Goal: Task Accomplishment & Management: Manage account settings

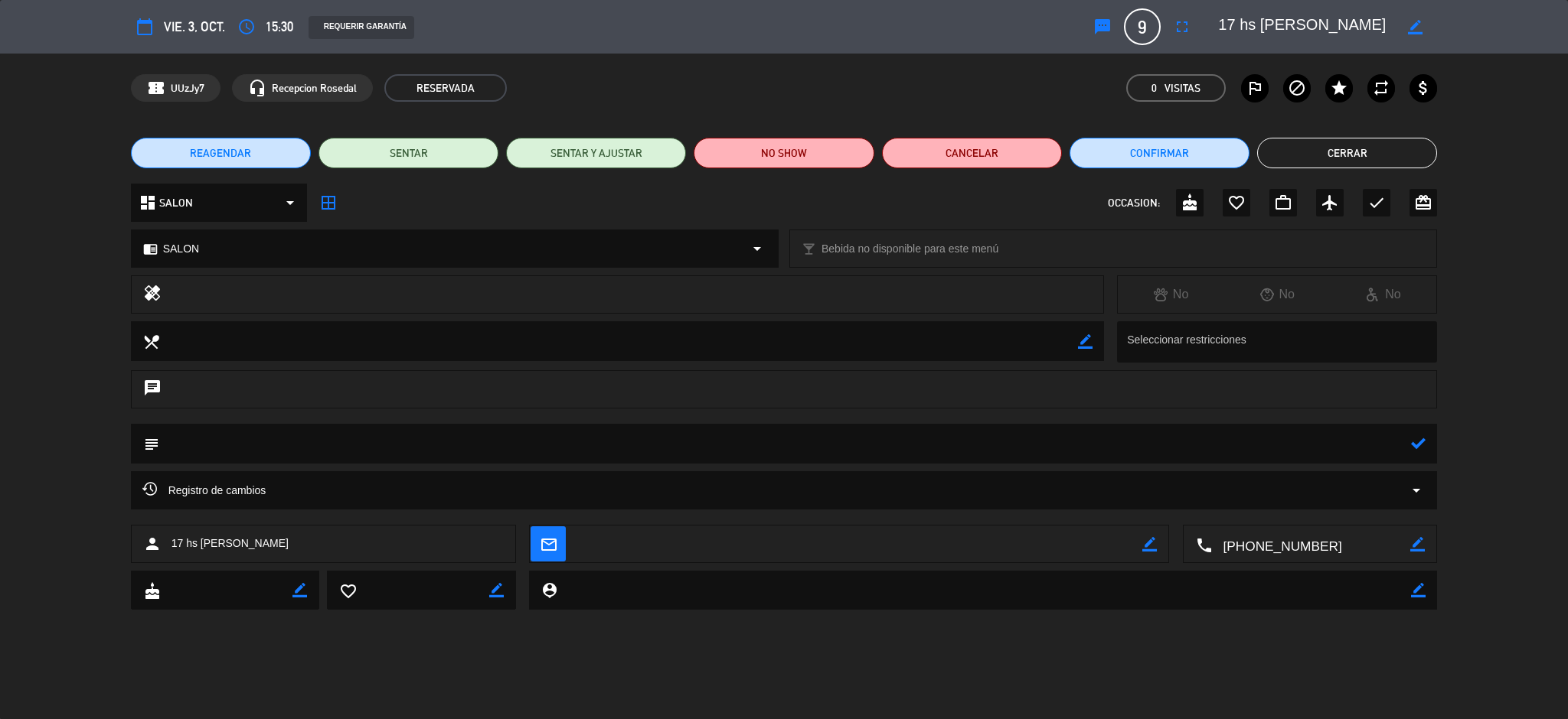
click at [1312, 164] on button "Cerrar" at bounding box center [1346, 153] width 180 height 30
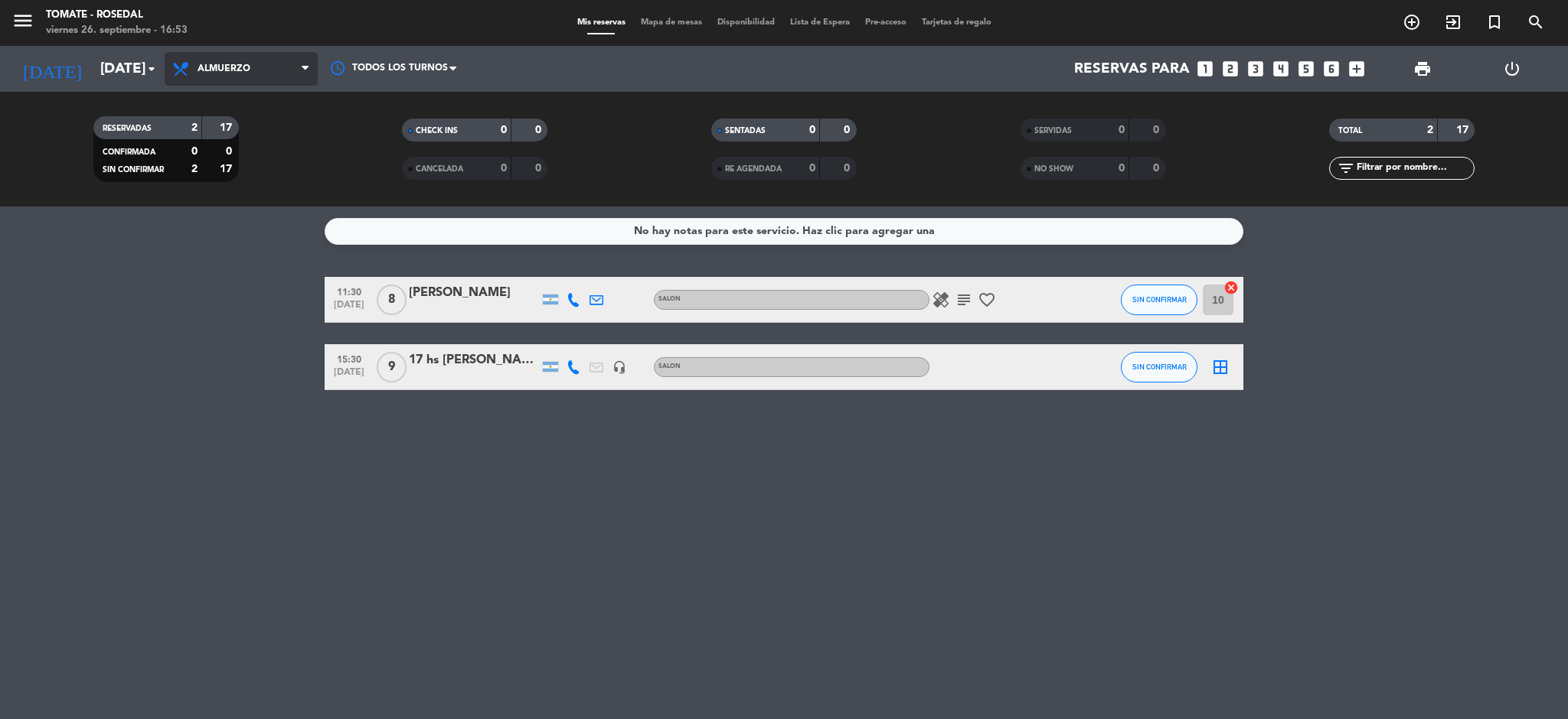
click at [219, 74] on span "Almuerzo" at bounding box center [223, 69] width 53 height 11
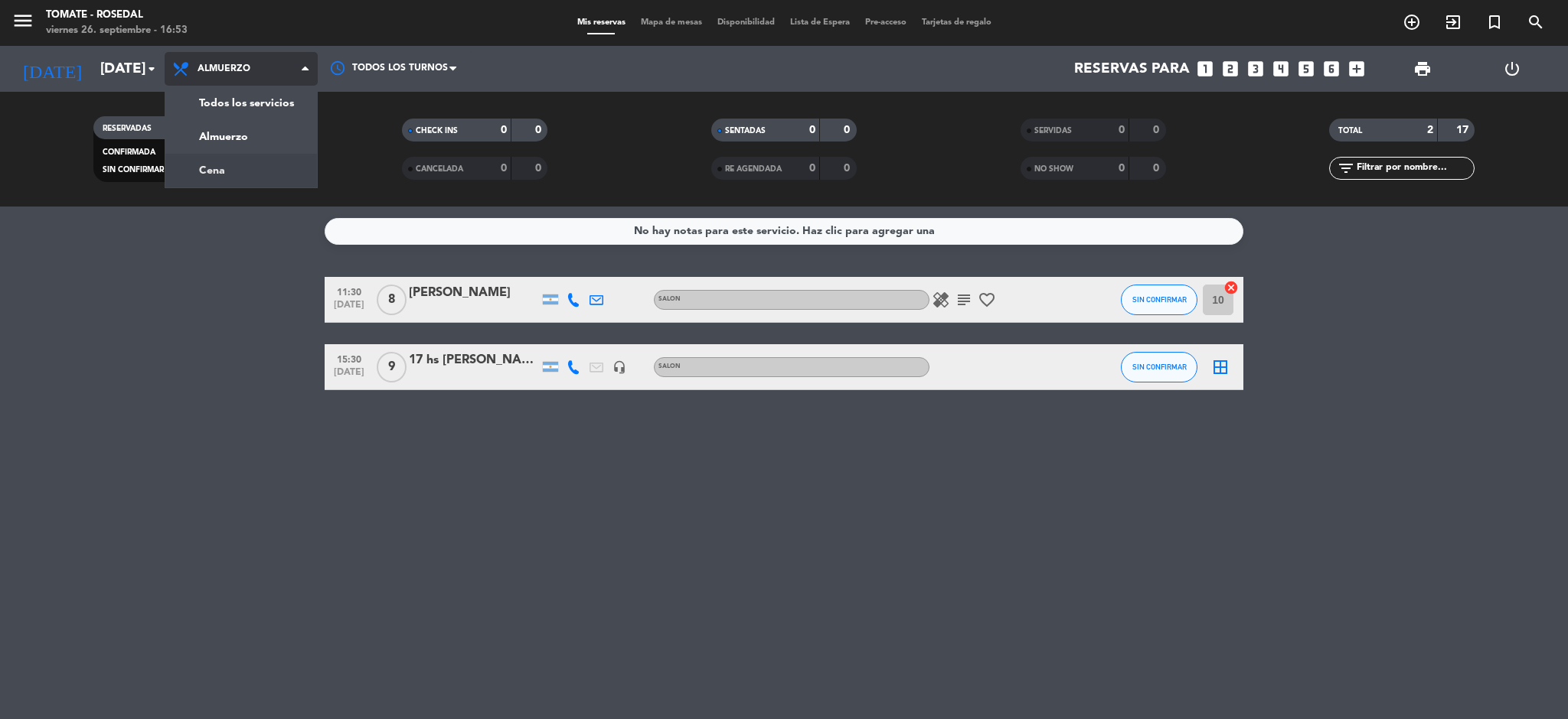
click at [215, 180] on div "menu Tomate - Rosedal [DATE] 26. septiembre - 16:53 Mis reservas Mapa de mesas …" at bounding box center [784, 103] width 1568 height 206
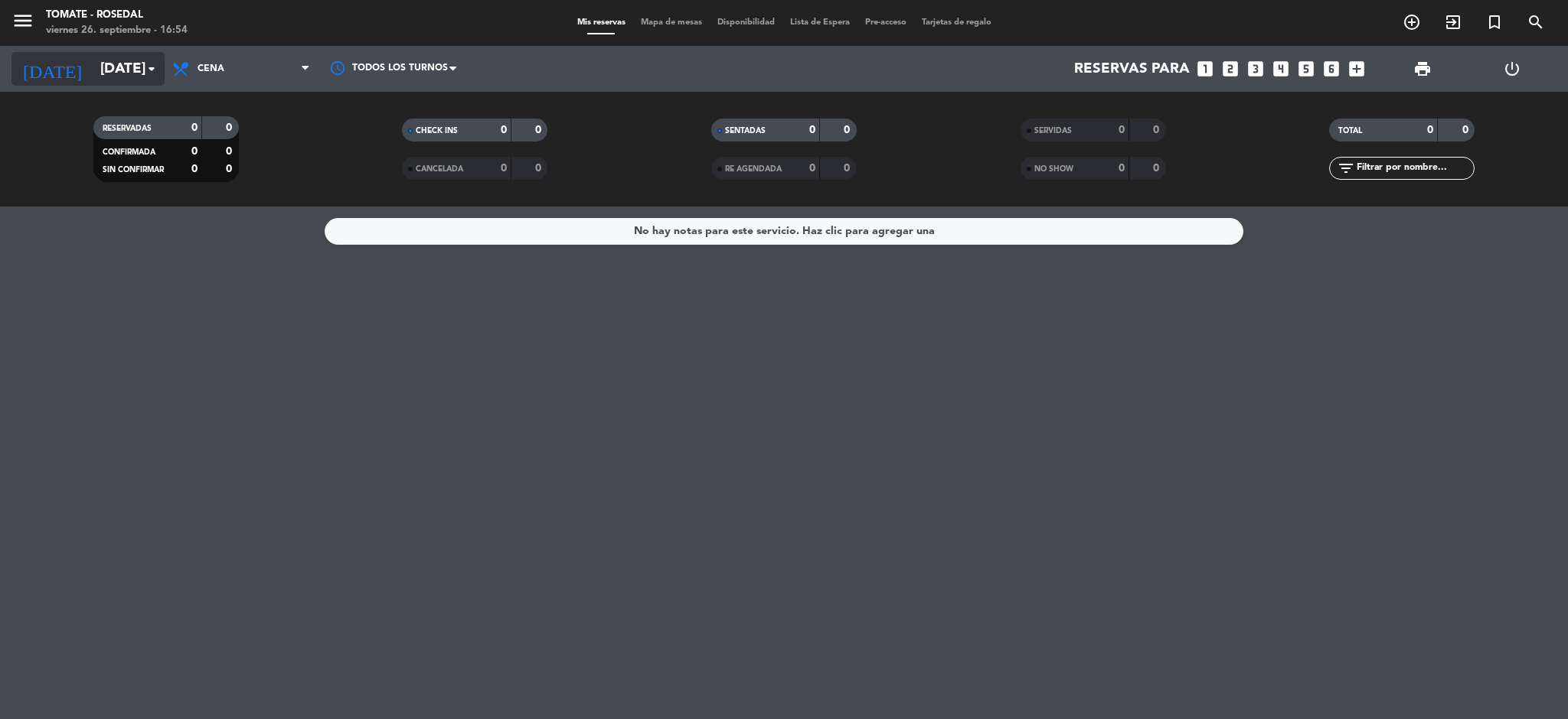
click at [101, 83] on input "[DATE]" at bounding box center [185, 69] width 185 height 32
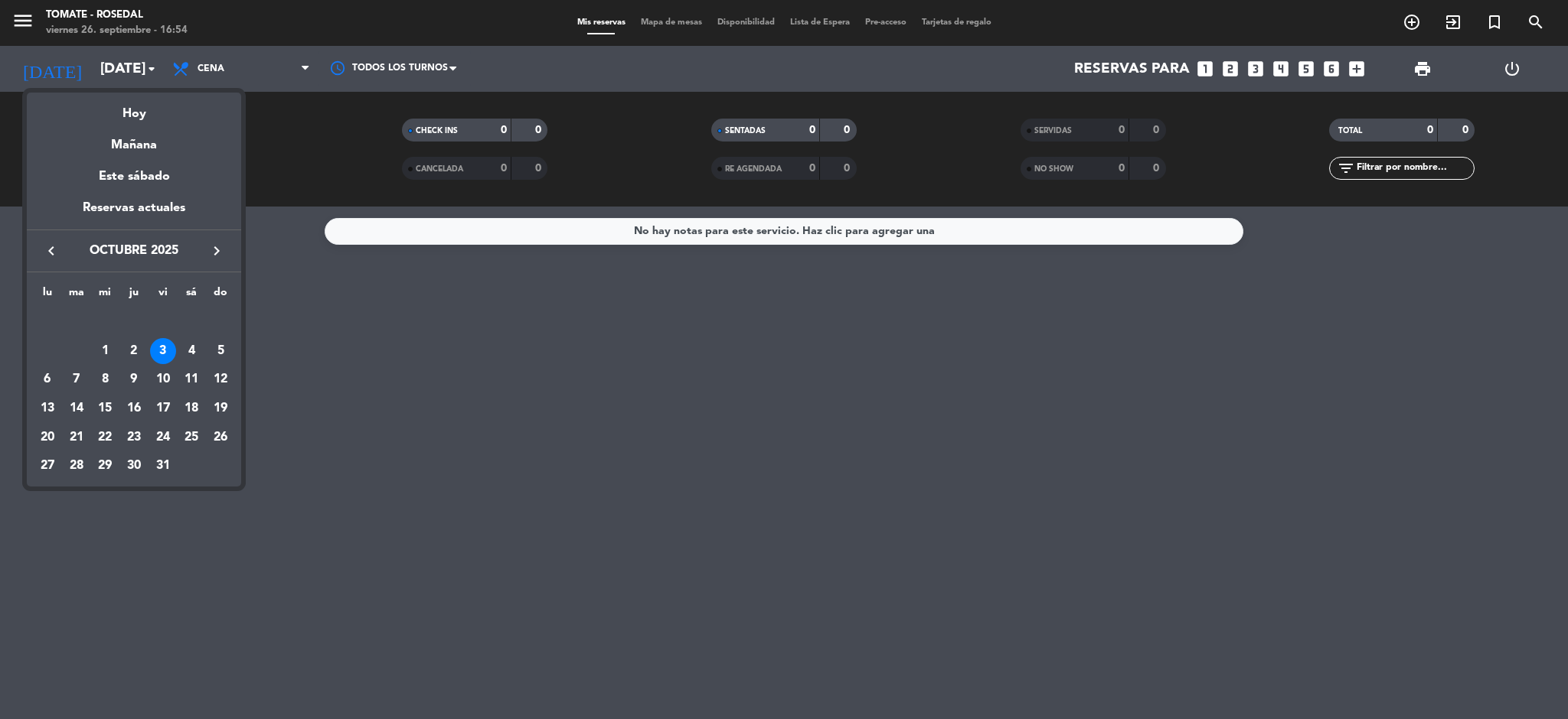
click at [49, 251] on icon "keyboard_arrow_left" at bounding box center [51, 251] width 18 height 18
click at [159, 445] on div "26" at bounding box center [162, 437] width 26 height 26
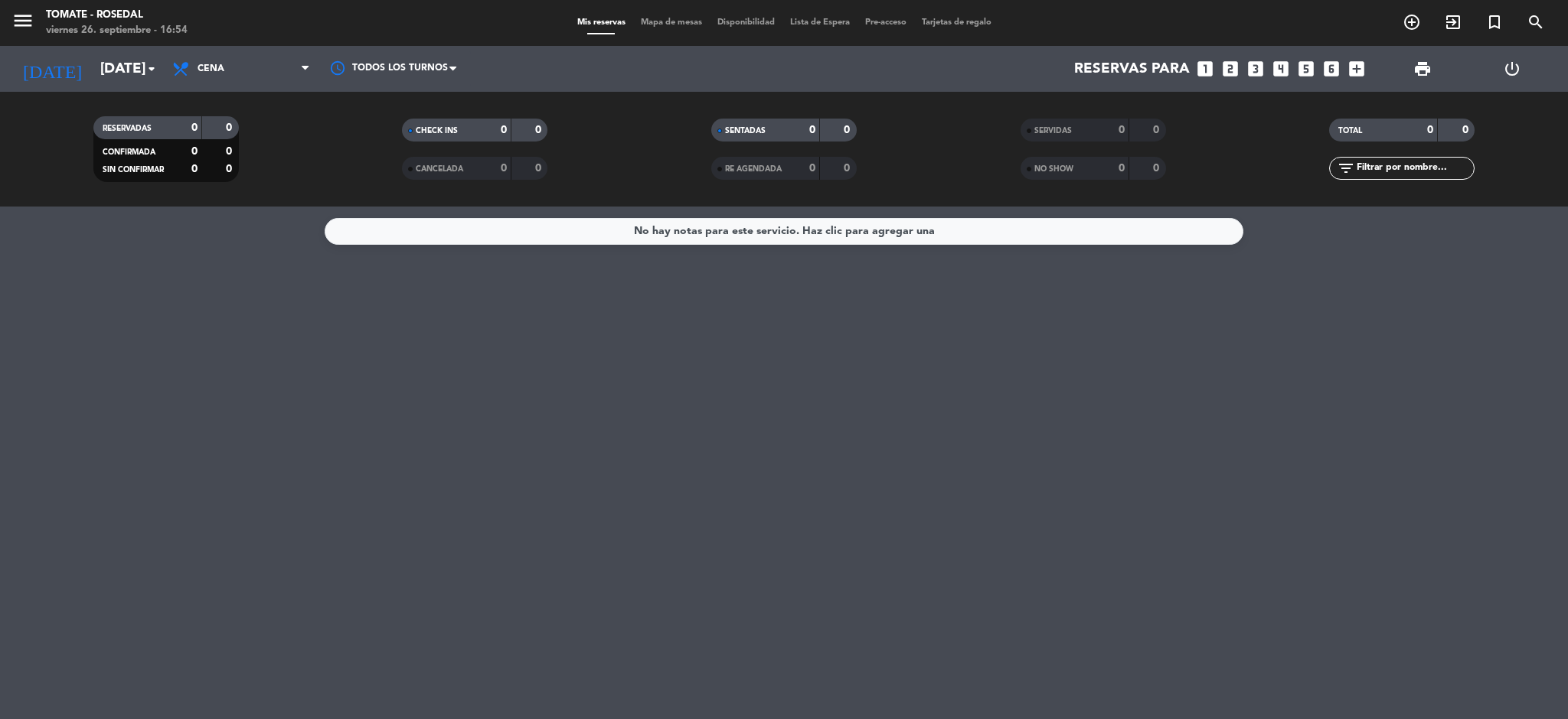
type input "[DATE]"
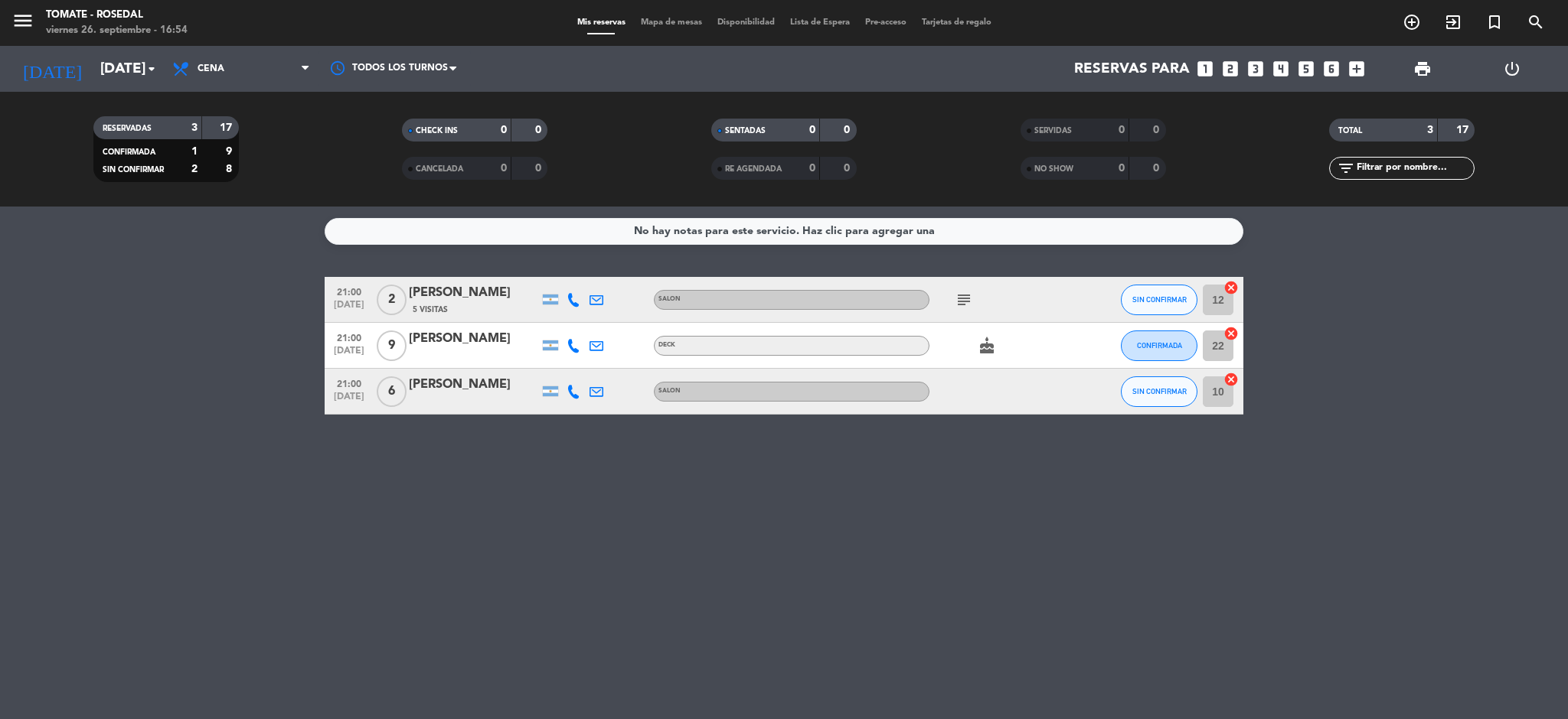
click at [958, 299] on icon "subject" at bounding box center [963, 299] width 18 height 18
drag, startPoint x: 1338, startPoint y: 502, endPoint x: 44, endPoint y: -84, distance: 1420.5
click at [44, 0] on html "close × Tomate - Rosedal × chrome_reader_mode Listado de Reservas account_box C…" at bounding box center [784, 360] width 1568 height 719
